Goal: Navigation & Orientation: Understand site structure

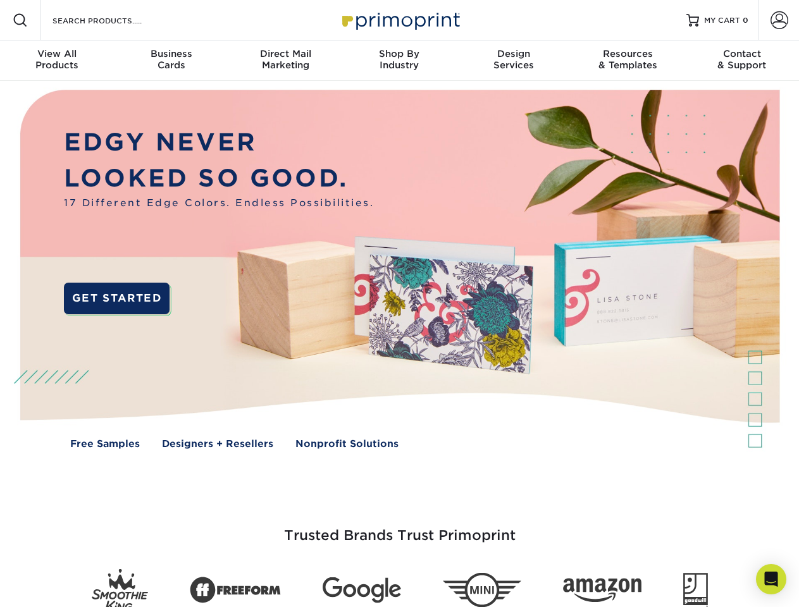
click at [399, 304] on img at bounding box center [399, 278] width 791 height 395
click at [20, 20] on span at bounding box center [20, 20] width 15 height 15
click at [779, 20] on span at bounding box center [779, 20] width 18 height 18
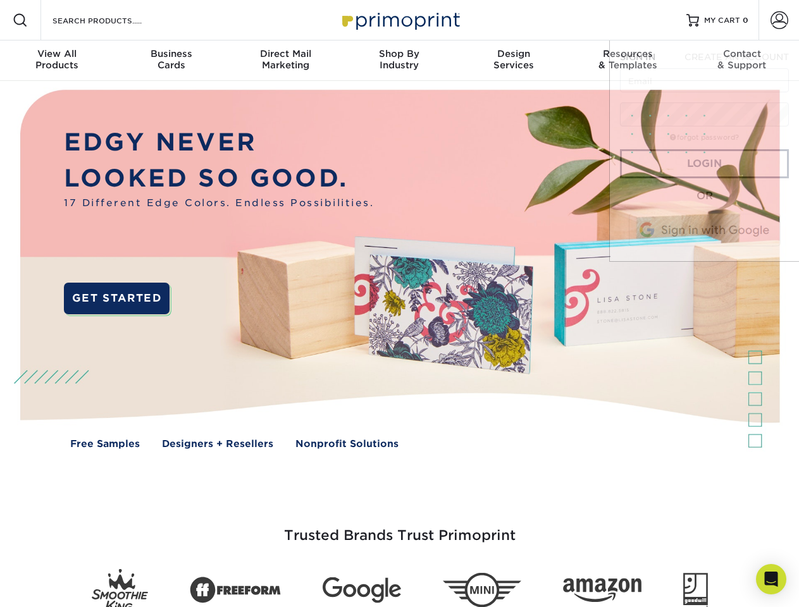
click at [57, 61] on div "View All Products" at bounding box center [57, 59] width 114 height 23
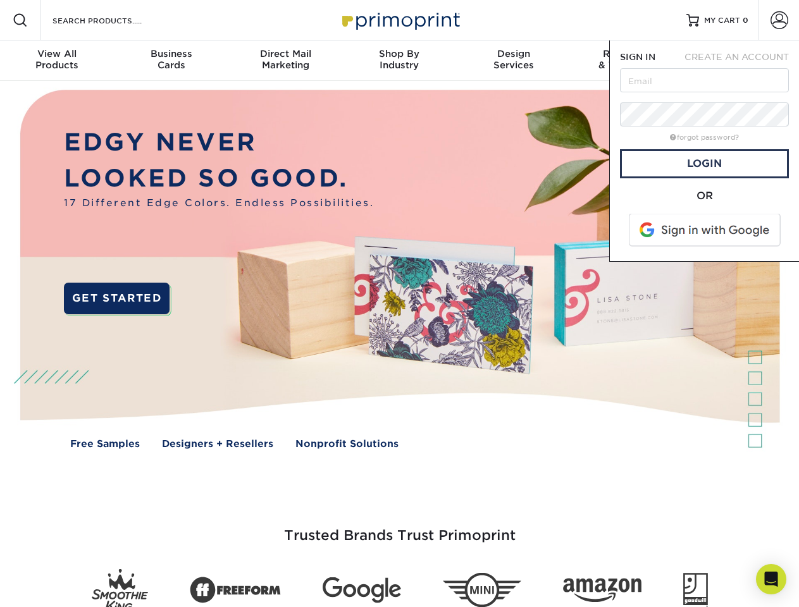
click at [171, 61] on div "Business Cards" at bounding box center [171, 59] width 114 height 23
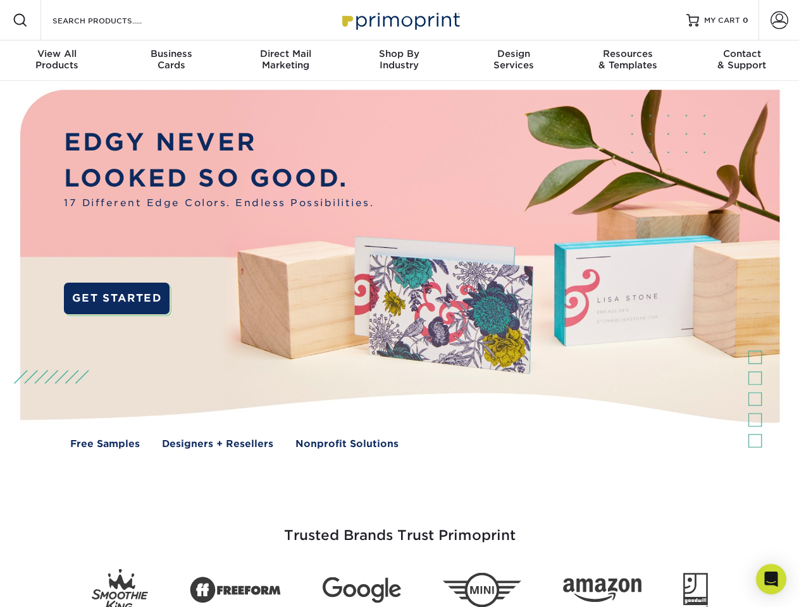
click at [285, 61] on div "Direct Mail Marketing" at bounding box center [285, 59] width 114 height 23
click at [399, 61] on div "Shop By Industry" at bounding box center [399, 59] width 114 height 23
click at [514, 61] on div "Design Services" at bounding box center [514, 59] width 114 height 23
click at [627, 61] on div "Resources & Templates" at bounding box center [627, 59] width 114 height 23
click at [742, 61] on div "Contact & Support" at bounding box center [742, 59] width 114 height 23
